Goal: Contribute content

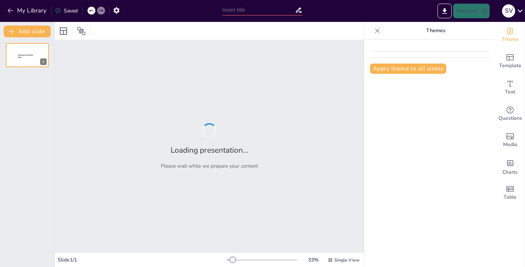
type input "CARITAS: Hagámos de lo cotidiano algo divertido"
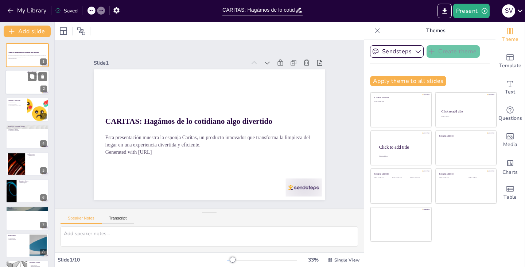
click at [19, 84] on div at bounding box center [17, 82] width 18 height 22
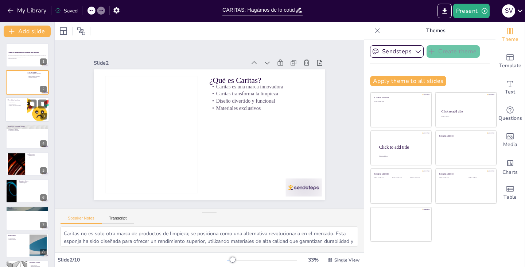
click at [15, 112] on div at bounding box center [27, 109] width 44 height 25
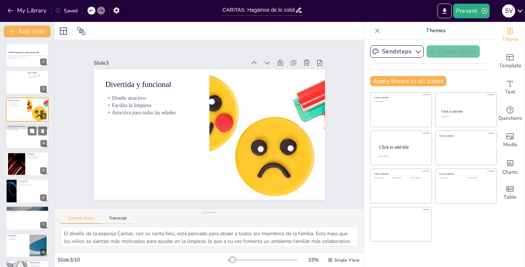
click at [21, 140] on div at bounding box center [27, 136] width 44 height 25
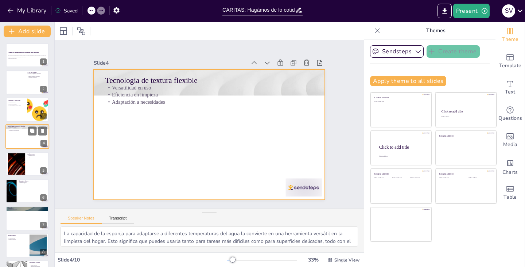
click at [19, 142] on div at bounding box center [27, 136] width 44 height 25
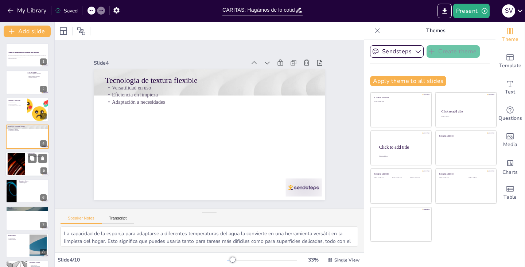
click at [19, 158] on div at bounding box center [16, 164] width 39 height 22
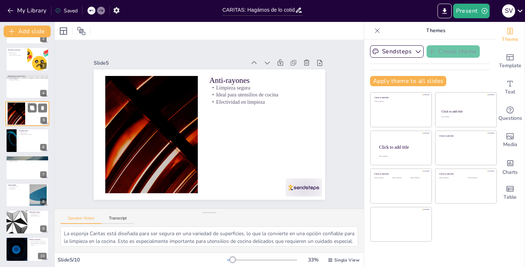
scroll to position [51, 0]
click at [20, 189] on div at bounding box center [27, 194] width 44 height 25
type textarea "La capacidad de la esponja Caritas para secarse rápidamente es crucial para pre…"
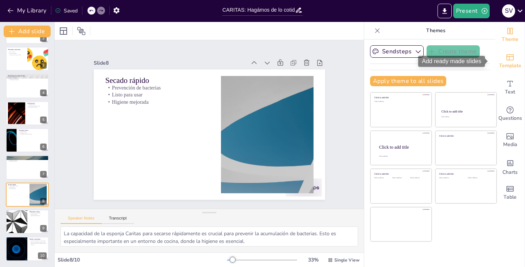
click at [499, 60] on div "Template" at bounding box center [510, 61] width 29 height 26
